Goal: Task Accomplishment & Management: Manage account settings

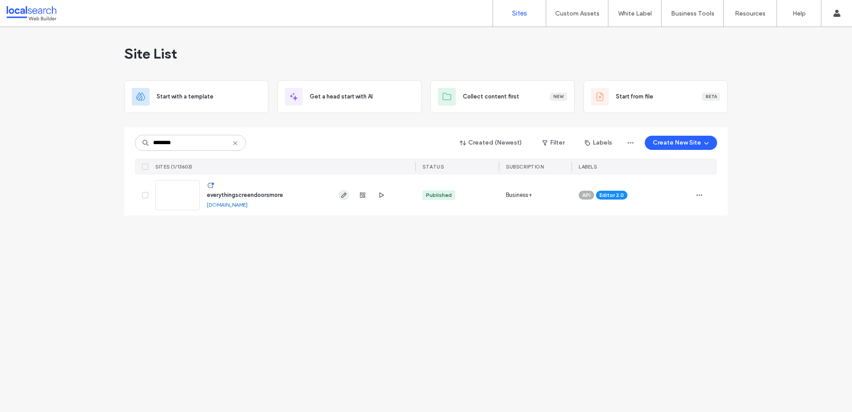
type input "********"
click at [344, 199] on span "button" at bounding box center [343, 195] width 11 height 11
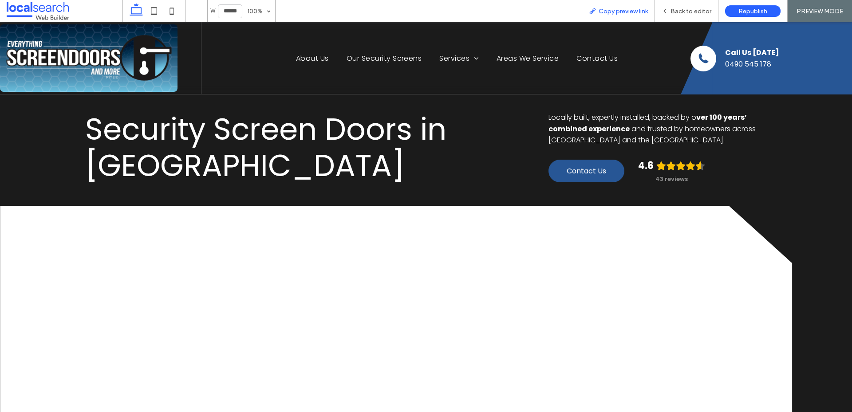
click at [616, 10] on span "Copy preview link" at bounding box center [622, 12] width 49 height 8
click at [675, 14] on span "Back to editor" at bounding box center [690, 12] width 41 height 8
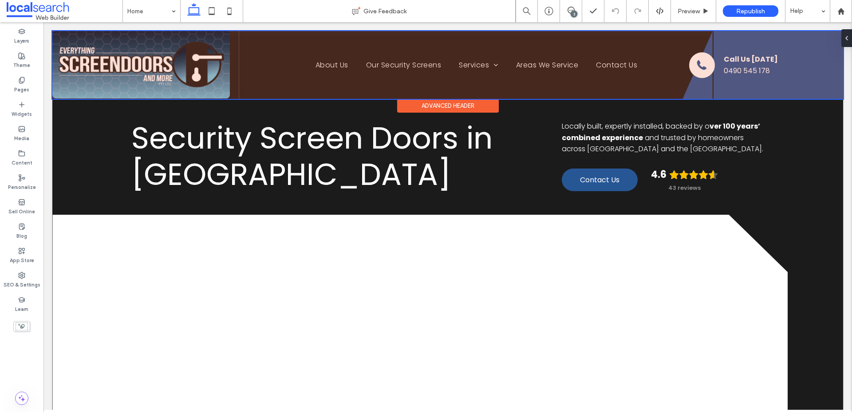
click at [469, 69] on div at bounding box center [447, 65] width 791 height 68
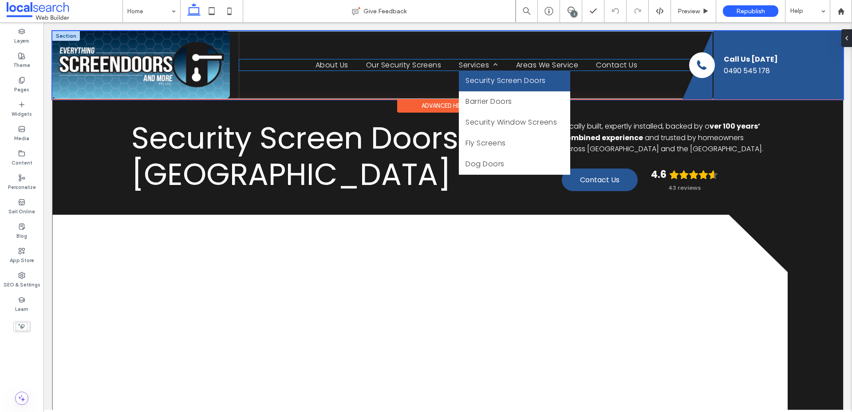
click at [469, 71] on link "Security Screen Doors" at bounding box center [514, 81] width 111 height 21
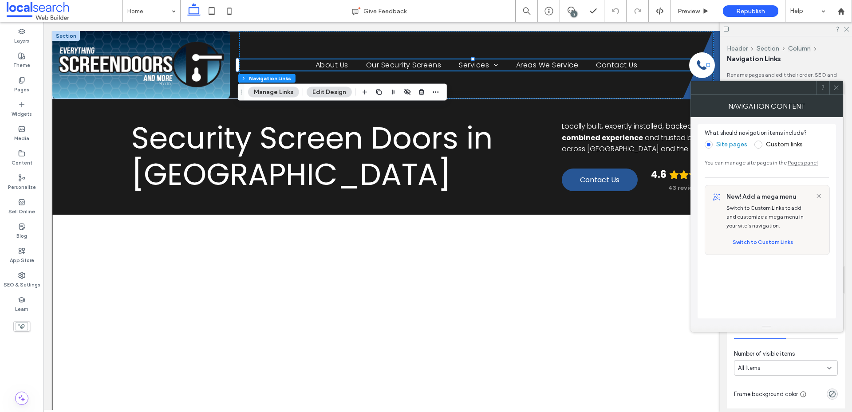
click at [324, 92] on button "Edit Design" at bounding box center [329, 92] width 45 height 11
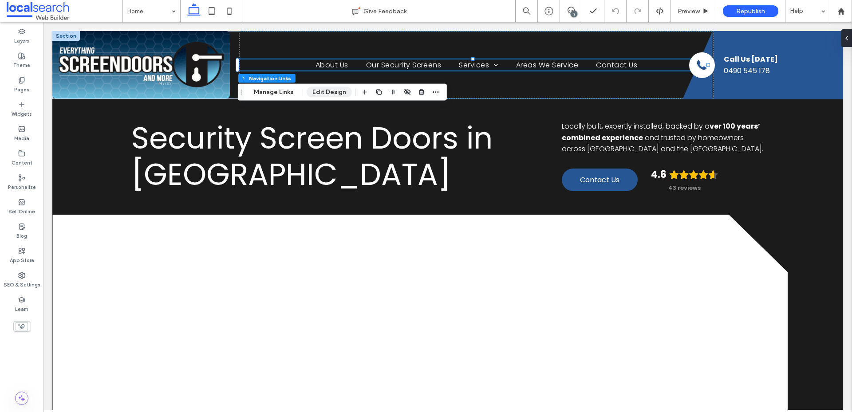
drag, startPoint x: 325, startPoint y: 88, endPoint x: 522, endPoint y: 128, distance: 200.9
click at [325, 88] on button "Edit Design" at bounding box center [329, 92] width 45 height 11
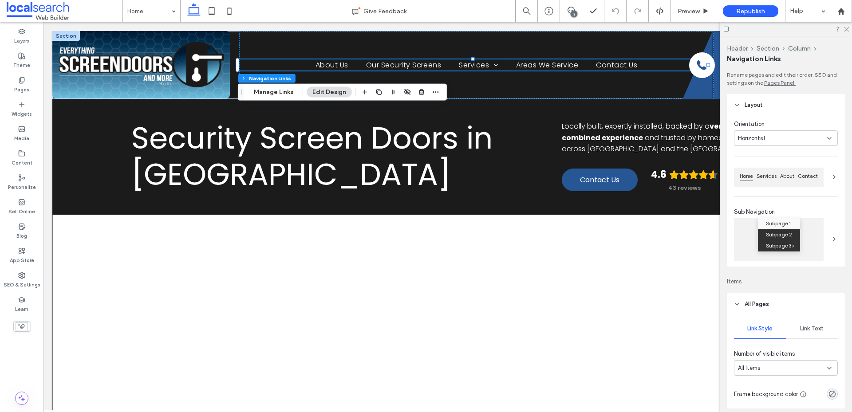
scroll to position [311, 0]
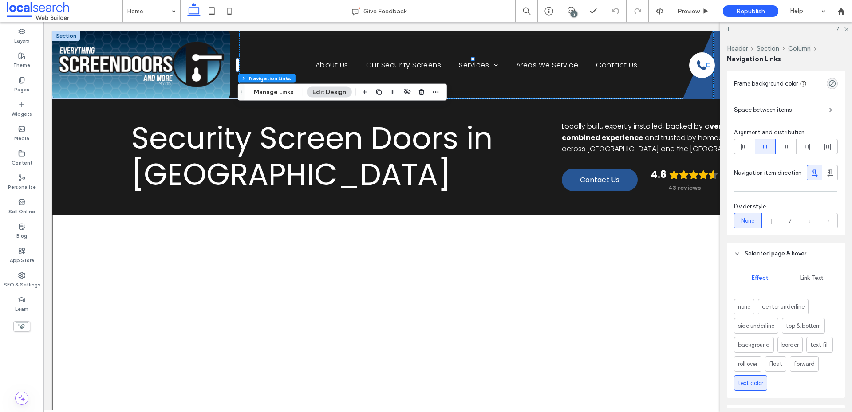
click at [774, 116] on div "Space between items" at bounding box center [786, 110] width 104 height 14
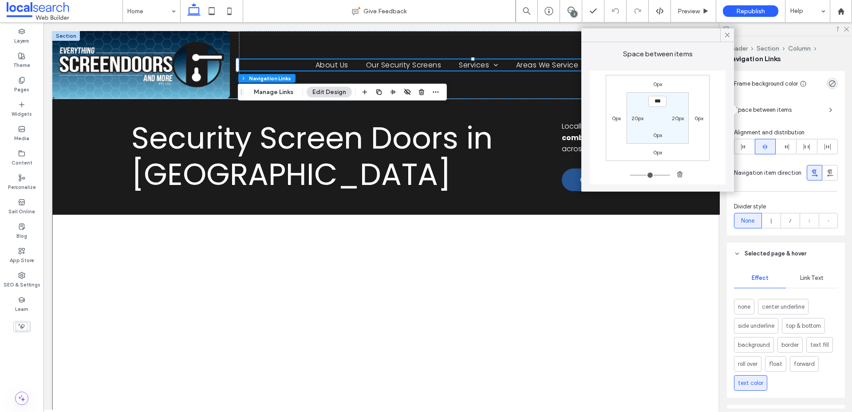
click at [635, 122] on div "20px" at bounding box center [637, 118] width 12 height 9
click at [635, 119] on label "20px" at bounding box center [637, 118] width 12 height 7
type input "**"
click at [635, 119] on input "****" at bounding box center [637, 117] width 18 height 11
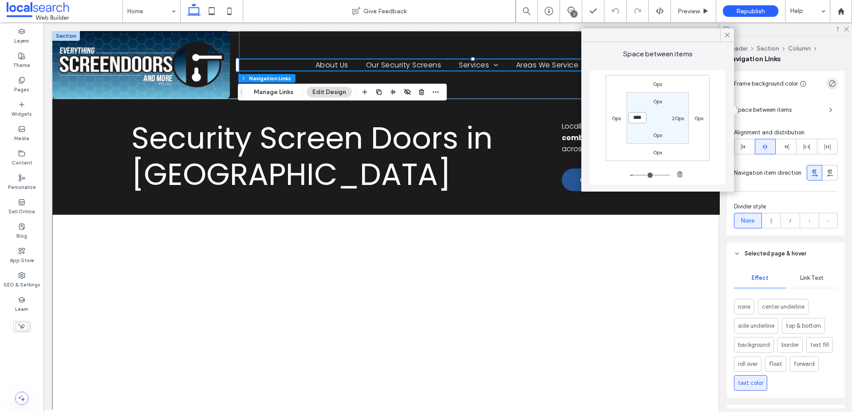
click at [635, 119] on input "****" at bounding box center [637, 117] width 18 height 11
type input "**"
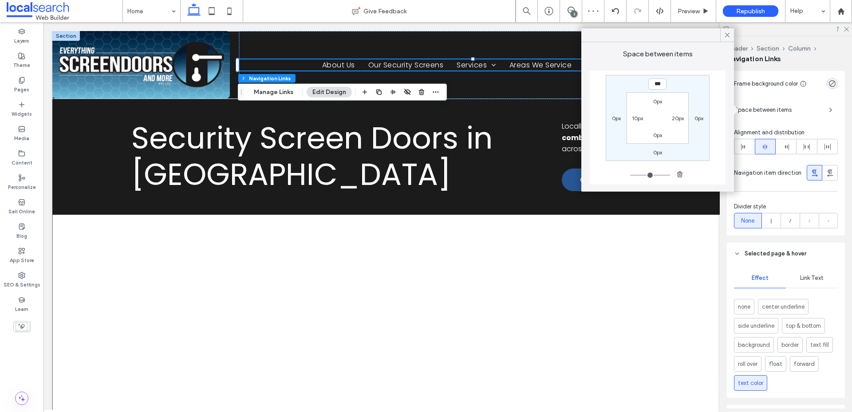
click at [675, 115] on label "20px" at bounding box center [678, 118] width 12 height 7
type input "**"
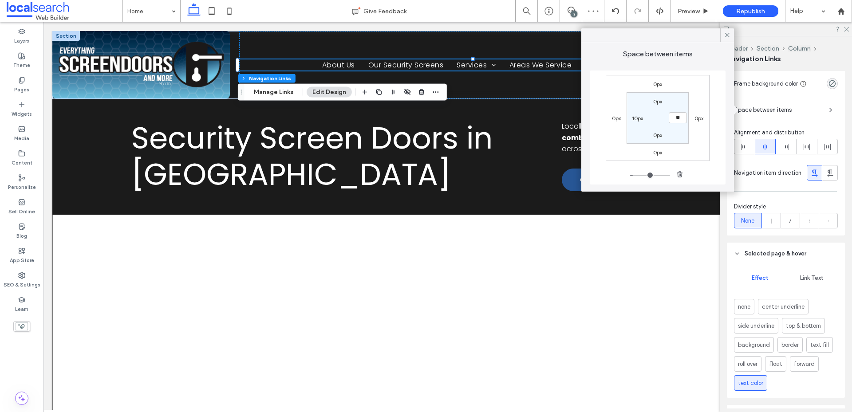
type input "**"
type input "****"
click at [726, 38] on icon at bounding box center [727, 35] width 8 height 8
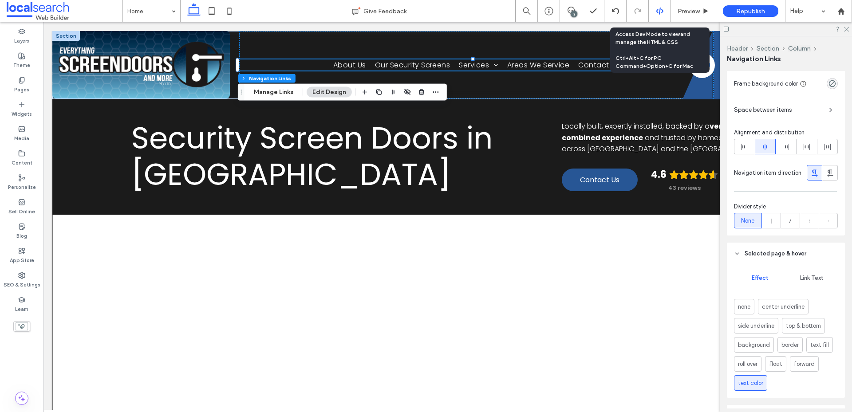
click at [659, 12] on use at bounding box center [659, 11] width 7 height 7
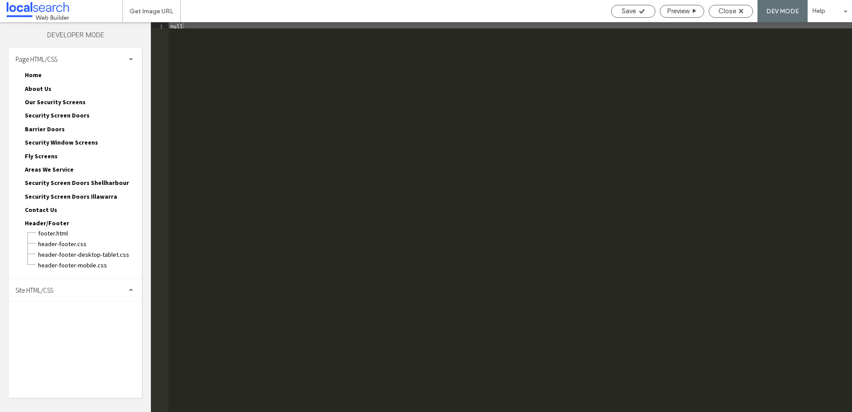
click at [52, 287] on span "Site HTML/CSS" at bounding box center [35, 290] width 38 height 8
click at [50, 329] on span "site.css" at bounding box center [91, 328] width 101 height 9
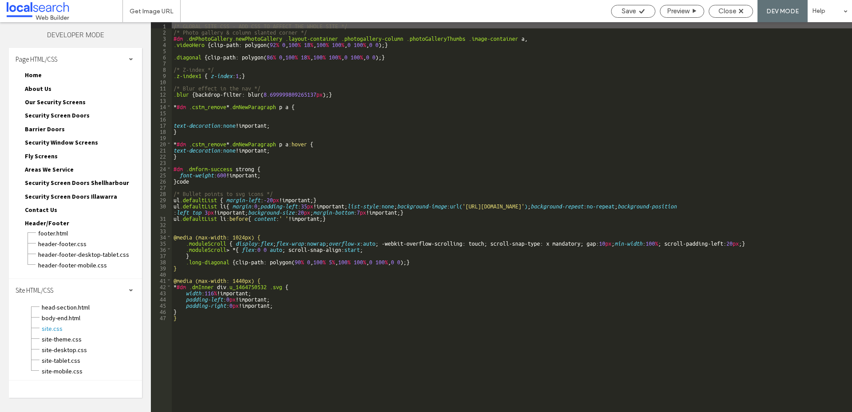
click at [193, 274] on div "/* GLOBAL SITE CSS - ADD CSS TO AFFECT THE WHOLE SITE */ /* Photo gallery & col…" at bounding box center [512, 223] width 680 height 402
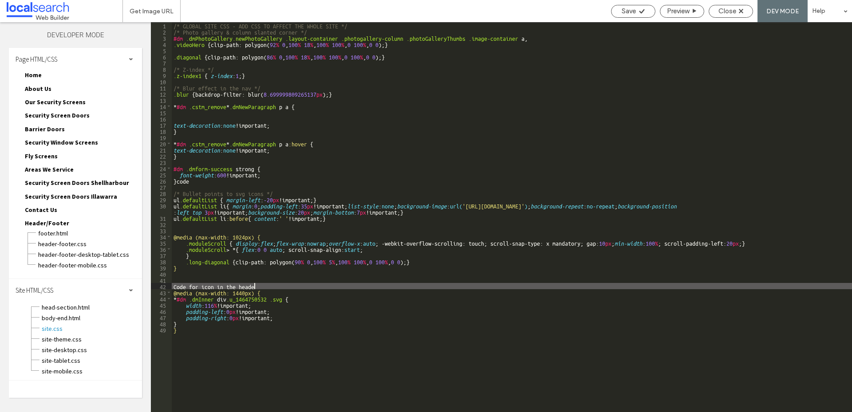
type textarea "**"
click at [720, 9] on span "Close" at bounding box center [727, 11] width 18 height 8
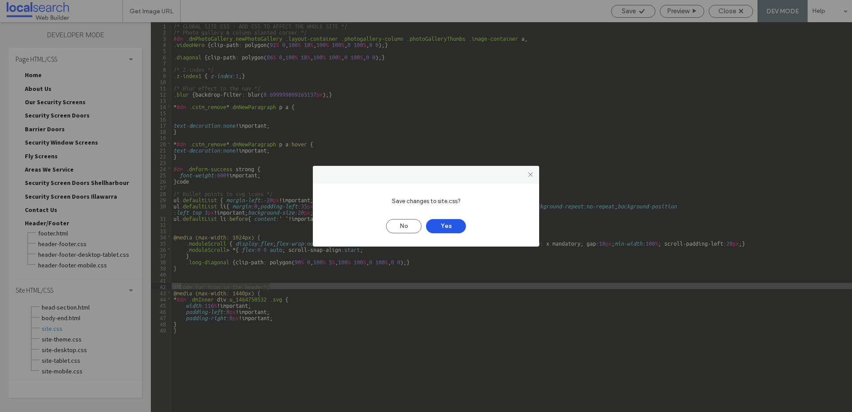
click at [454, 226] on button "Yes" at bounding box center [446, 226] width 40 height 14
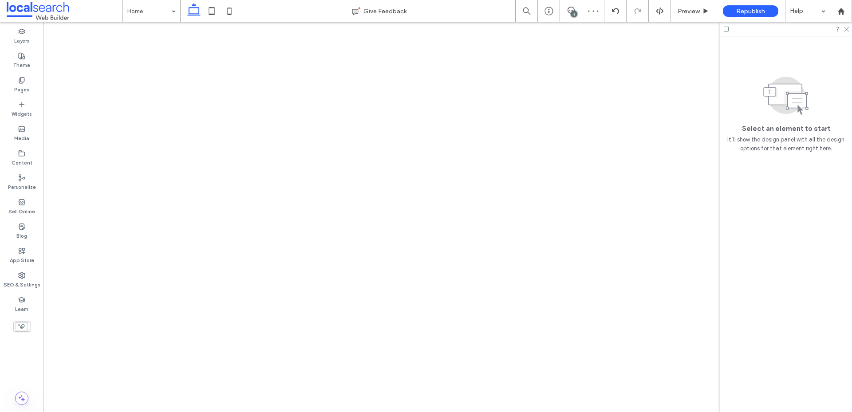
click at [575, 14] on div "3" at bounding box center [574, 14] width 7 height 7
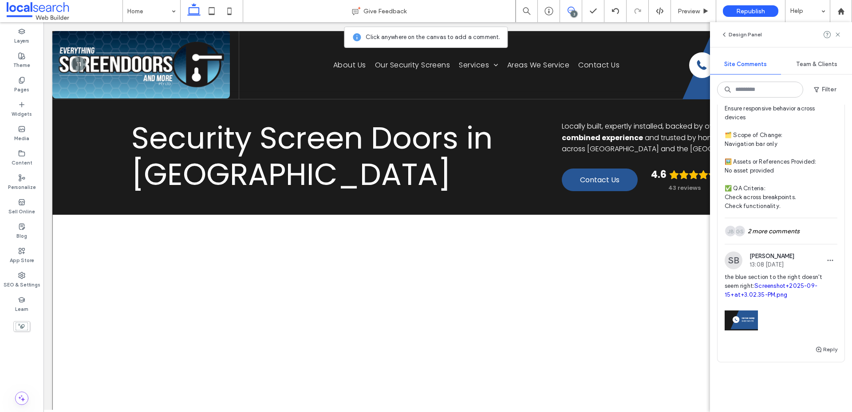
scroll to position [577, 0]
click at [815, 346] on icon "button" at bounding box center [818, 348] width 7 height 7
click at [791, 358] on textarea at bounding box center [780, 365] width 113 height 44
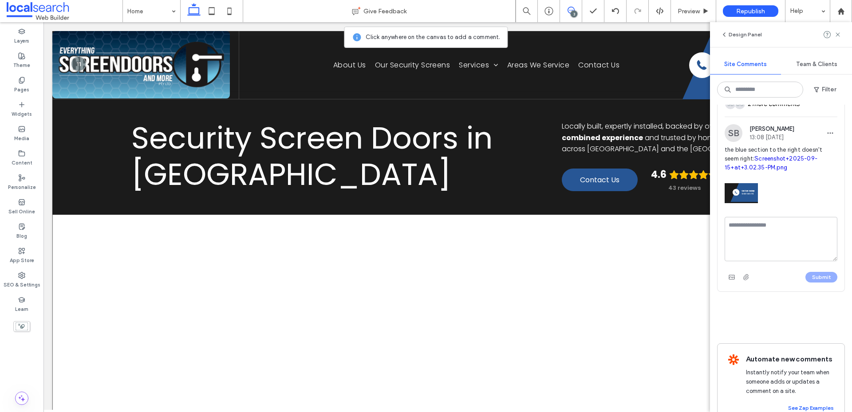
scroll to position [710, 0]
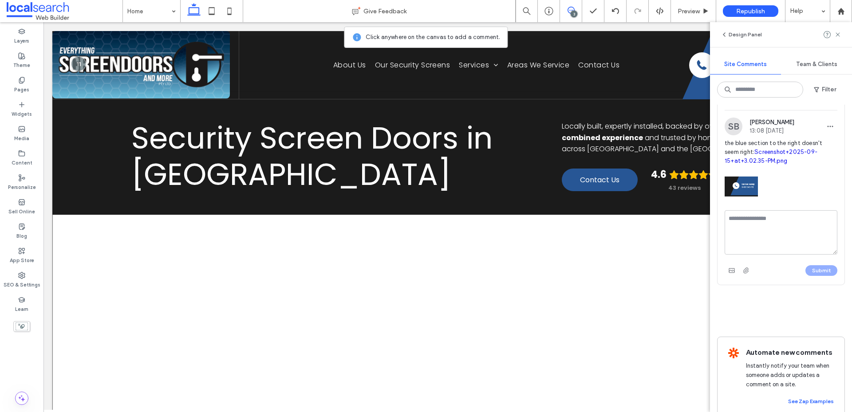
click at [740, 224] on textarea at bounding box center [780, 232] width 113 height 44
type textarea "**********"
click at [731, 268] on icon "button" at bounding box center [731, 270] width 7 height 7
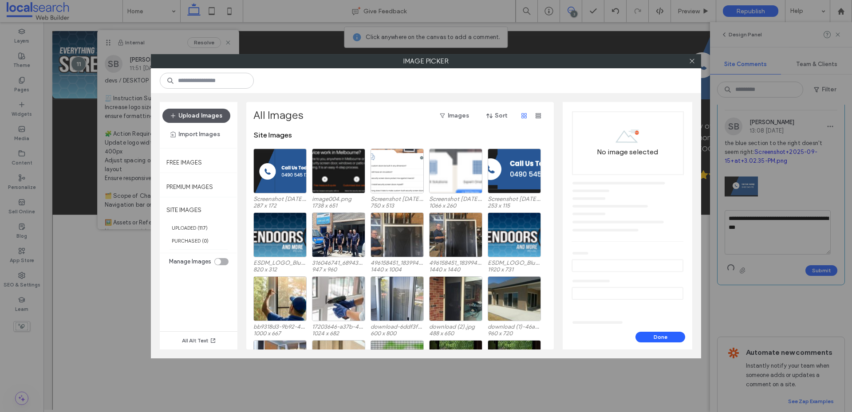
click at [213, 122] on button "Upload Images" at bounding box center [196, 116] width 68 height 14
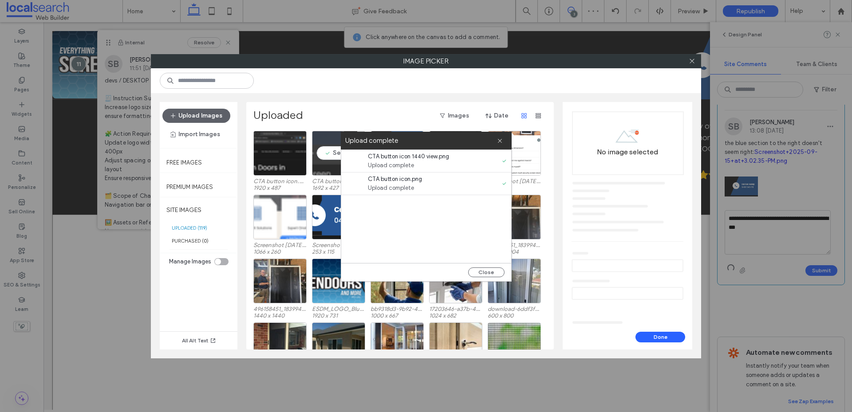
click at [324, 154] on div "Select" at bounding box center [338, 153] width 53 height 45
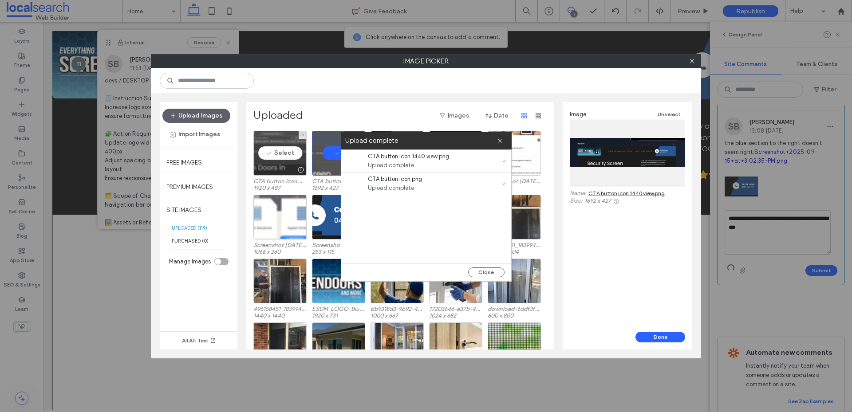
click at [282, 154] on div "Select" at bounding box center [279, 153] width 53 height 45
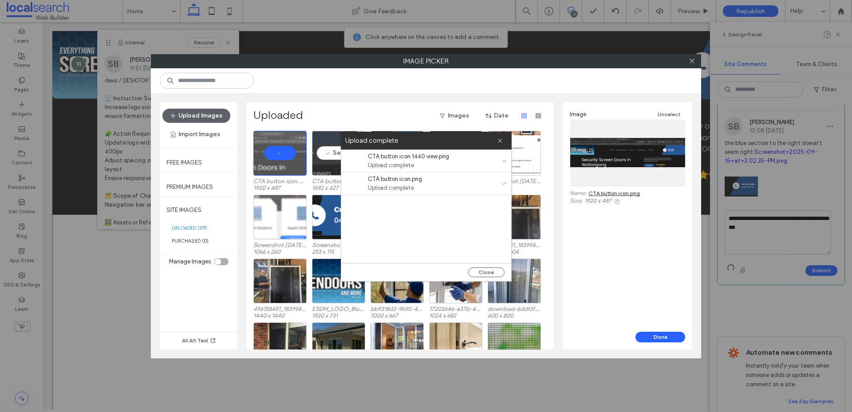
click at [328, 158] on div "Select" at bounding box center [338, 153] width 53 height 45
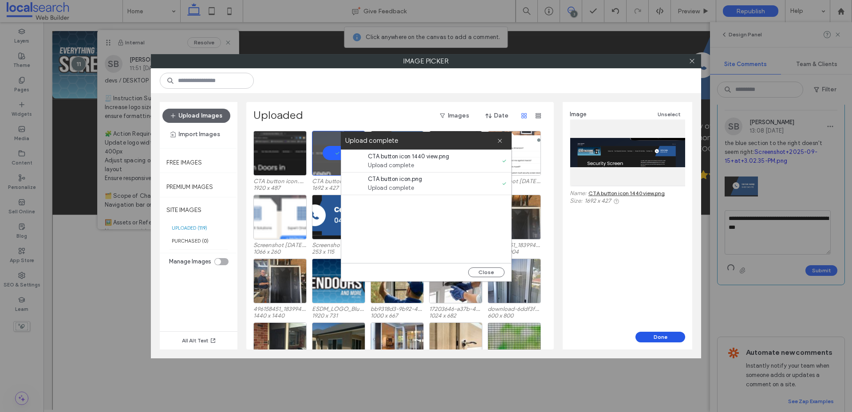
click at [649, 333] on button "Done" at bounding box center [660, 337] width 50 height 11
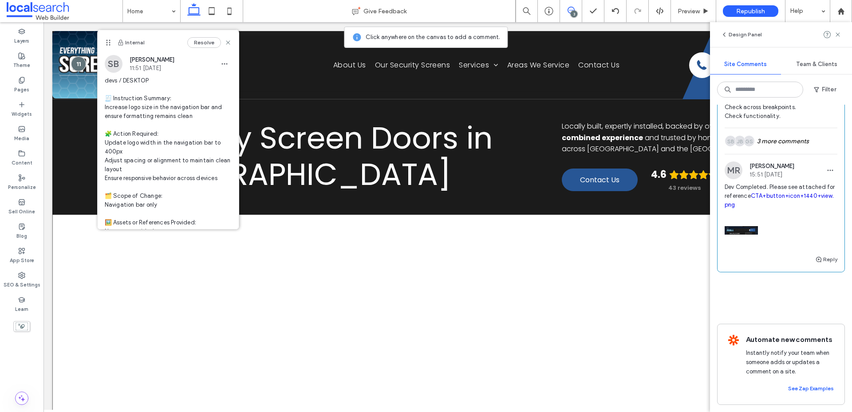
scroll to position [676, 0]
click at [824, 164] on span "button" at bounding box center [830, 170] width 14 height 14
click at [780, 181] on div "Edit" at bounding box center [790, 183] width 79 height 17
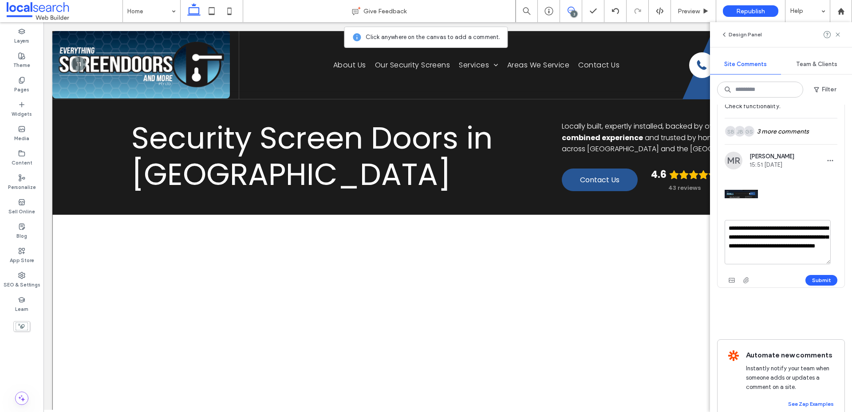
scroll to position [17, 0]
click at [775, 254] on textarea "**********" at bounding box center [777, 242] width 106 height 44
click at [730, 278] on icon "button" at bounding box center [731, 280] width 7 height 7
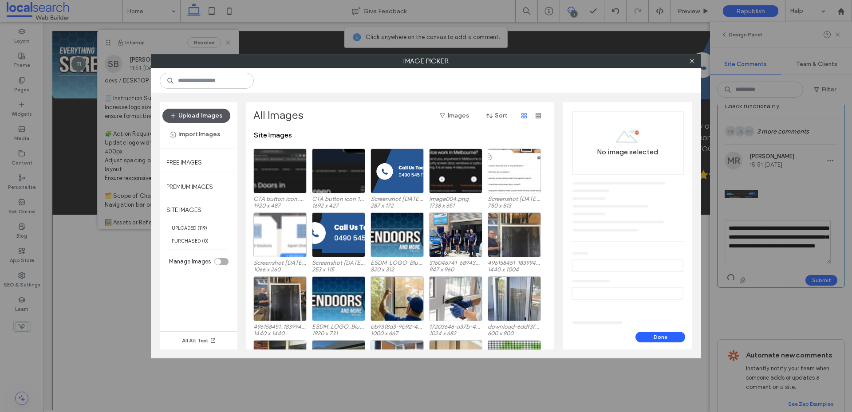
click at [201, 114] on button "Upload Images" at bounding box center [196, 116] width 68 height 14
click at [278, 172] on div "Select" at bounding box center [279, 171] width 53 height 45
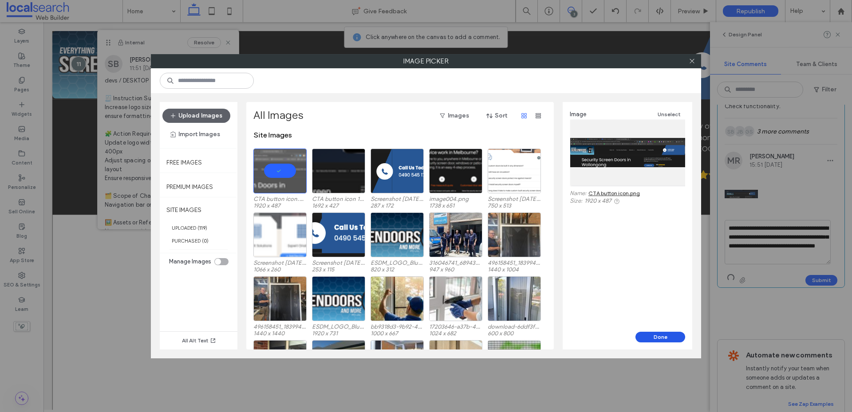
click at [664, 336] on button "Done" at bounding box center [660, 337] width 50 height 11
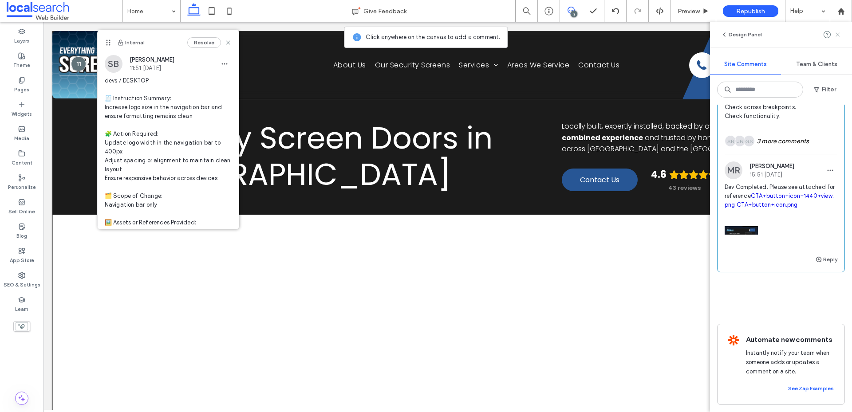
click at [839, 35] on icon at bounding box center [837, 34] width 7 height 7
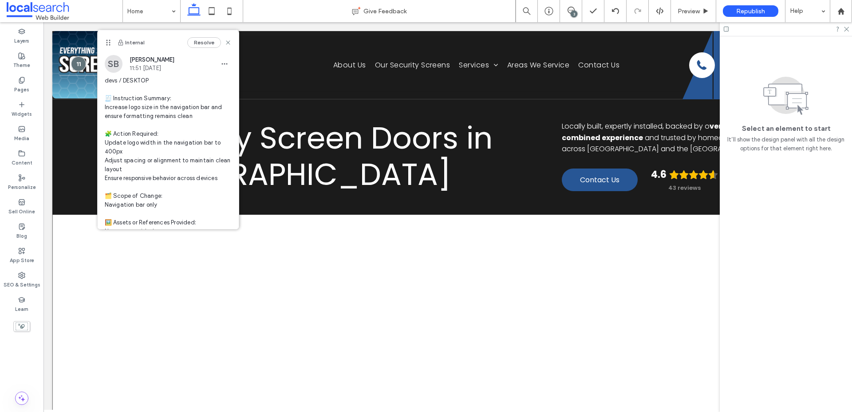
scroll to position [0, 0]
drag, startPoint x: 221, startPoint y: 42, endPoint x: 161, endPoint y: 41, distance: 59.9
click at [226, 42] on use at bounding box center [228, 42] width 4 height 4
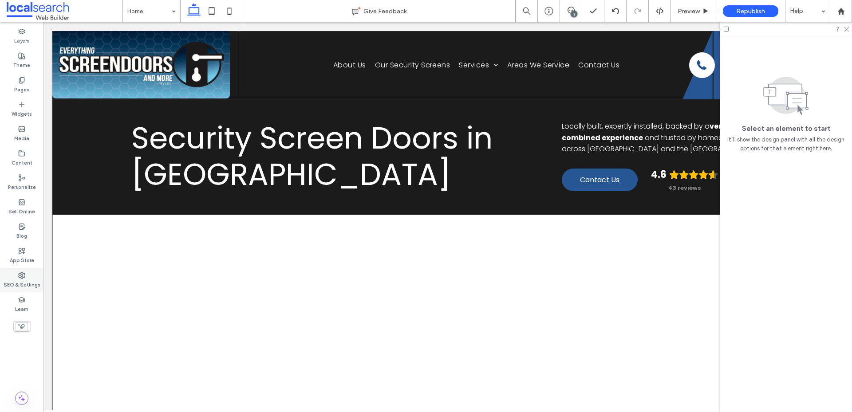
click at [24, 282] on label "SEO & Settings" at bounding box center [22, 284] width 37 height 10
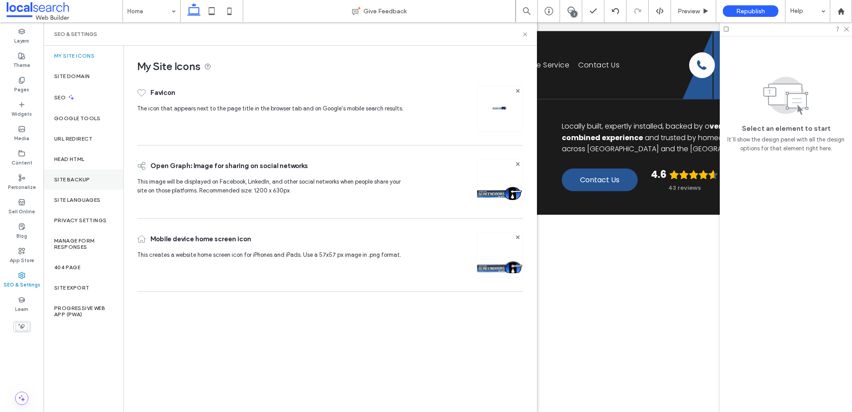
click at [70, 184] on div "Site Backup" at bounding box center [83, 179] width 80 height 20
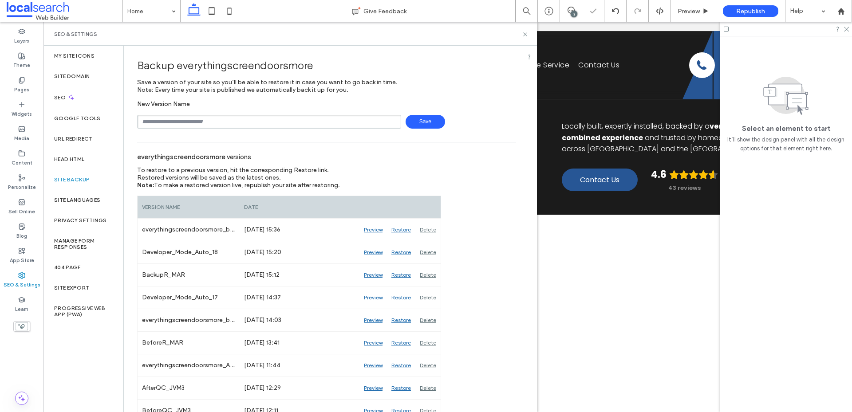
click at [182, 121] on input "text" at bounding box center [269, 122] width 264 height 14
type input "**********"
click at [409, 124] on span "Save" at bounding box center [424, 122] width 39 height 14
click at [527, 32] on icon at bounding box center [525, 34] width 7 height 7
